Goal: Navigation & Orientation: Find specific page/section

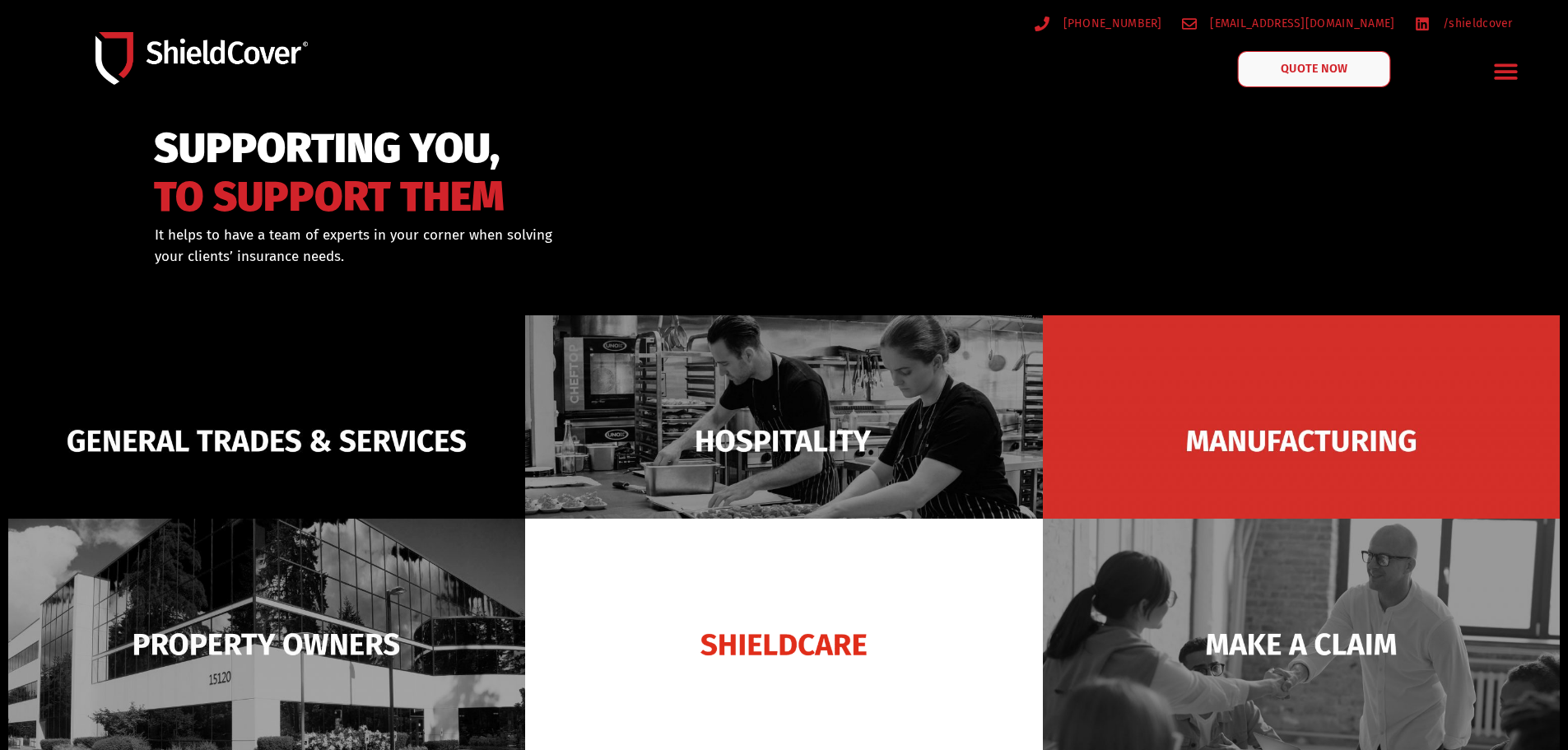
drag, startPoint x: 0, startPoint y: 0, endPoint x: 1335, endPoint y: 62, distance: 1336.4
click at [1335, 63] on span "QUOTE NOW" at bounding box center [1314, 69] width 66 height 11
click at [1509, 73] on icon "Menu Toggle" at bounding box center [1506, 72] width 23 height 16
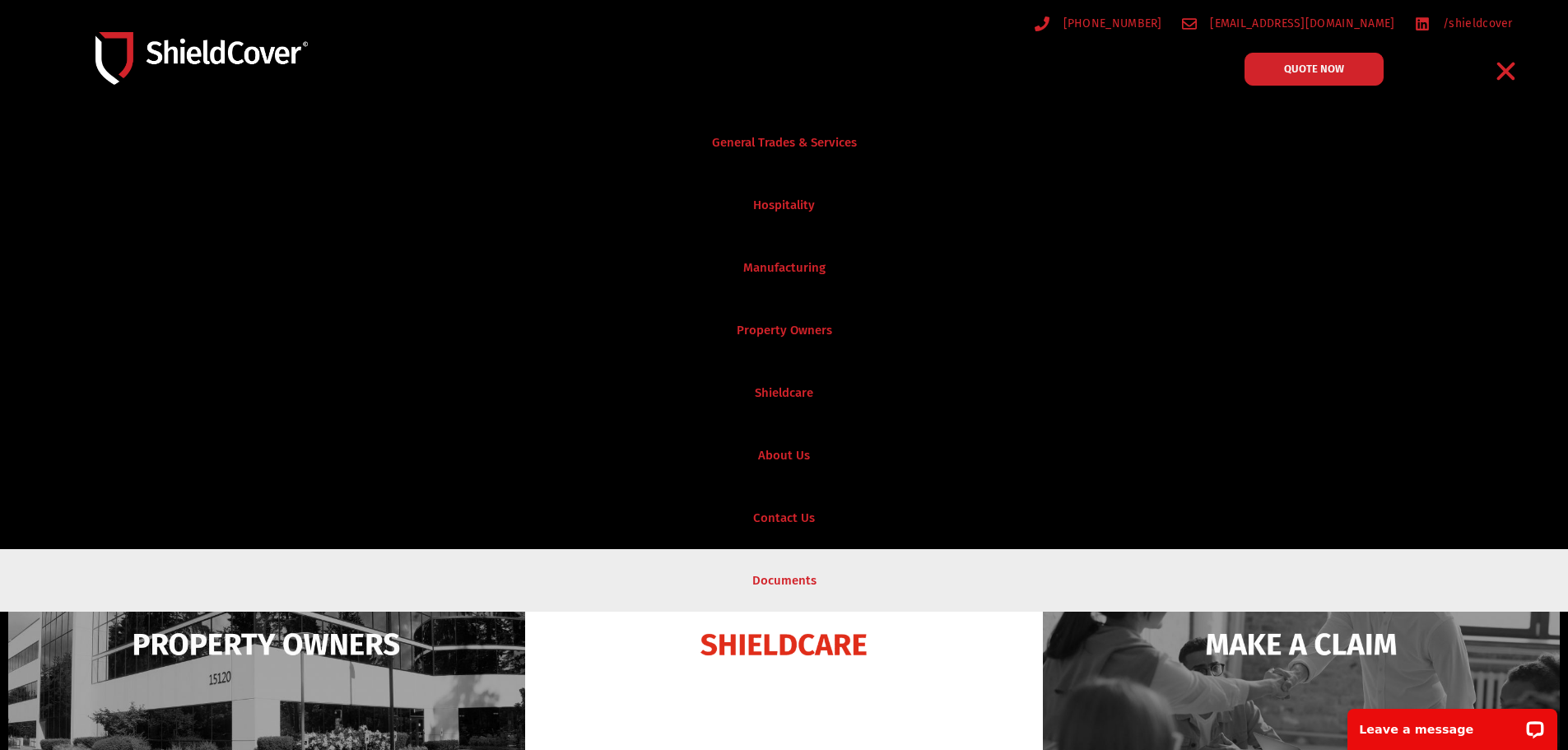
click at [811, 576] on link "Documents" at bounding box center [784, 581] width 1568 height 62
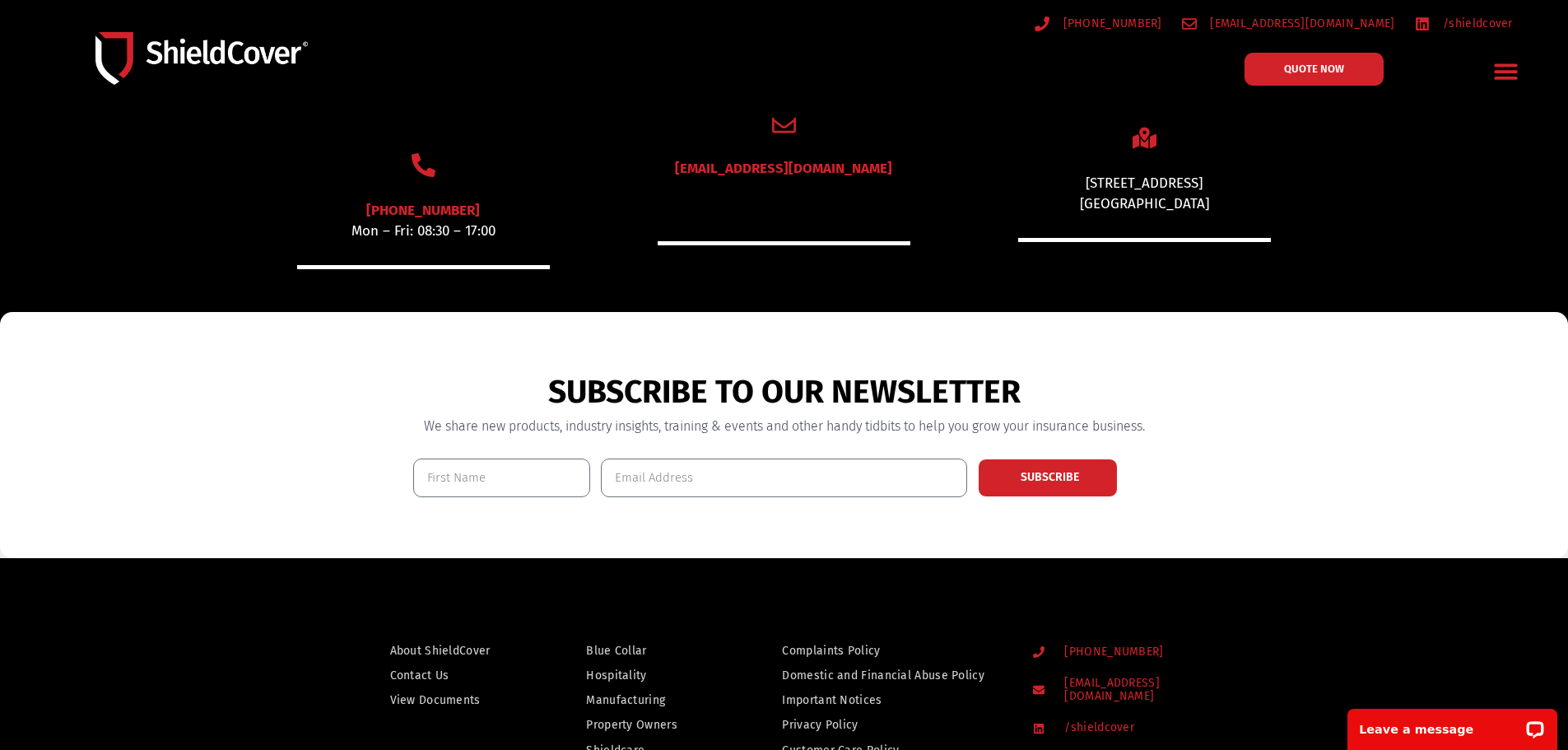
scroll to position [988, 0]
